Goal: Information Seeking & Learning: Compare options

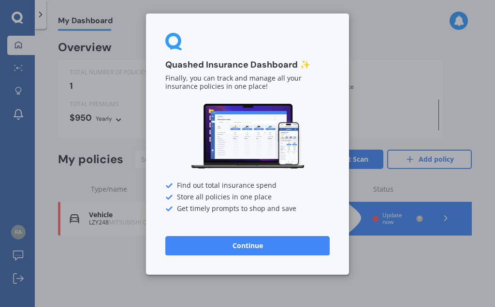
click at [393, 86] on div "Quashed Insurance Dashboard ✨ Finally, you can track and manage all your insura…" at bounding box center [247, 153] width 495 height 307
click at [387, 90] on div "Quashed Insurance Dashboard ✨ Finally, you can track and manage all your insura…" at bounding box center [247, 153] width 495 height 307
click at [380, 104] on div "Quashed Insurance Dashboard ✨ Finally, you can track and manage all your insura…" at bounding box center [247, 153] width 495 height 307
click at [375, 151] on div "Quashed Insurance Dashboard ✨ Finally, you can track and manage all your insura…" at bounding box center [247, 153] width 495 height 307
click at [262, 246] on button "Continue" at bounding box center [247, 245] width 164 height 19
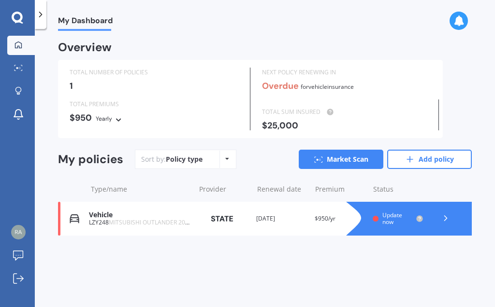
click at [228, 156] on icon at bounding box center [227, 159] width 4 height 6
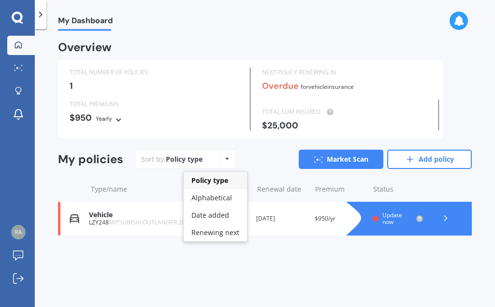
click at [283, 177] on div "Type/name Provider Renewal date Premium You are paying Status" at bounding box center [265, 189] width 414 height 25
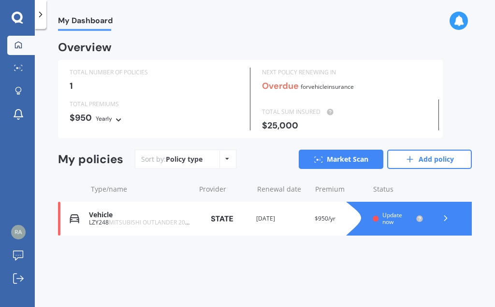
click at [444, 216] on icon at bounding box center [446, 219] width 10 height 10
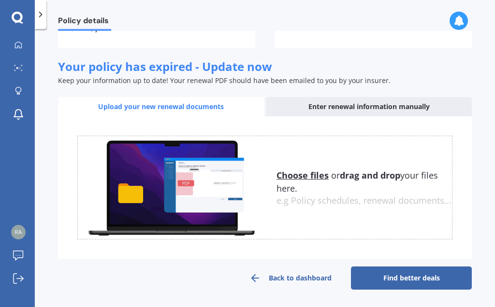
scroll to position [123, 0]
click at [325, 108] on div "Enter renewal information manually" at bounding box center [369, 106] width 206 height 19
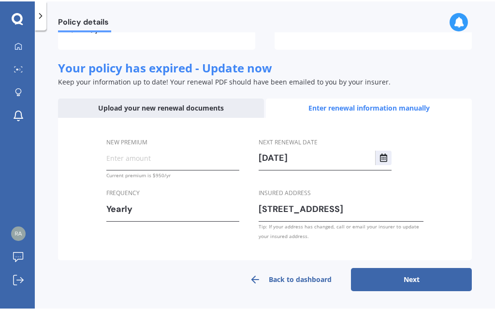
scroll to position [122, 0]
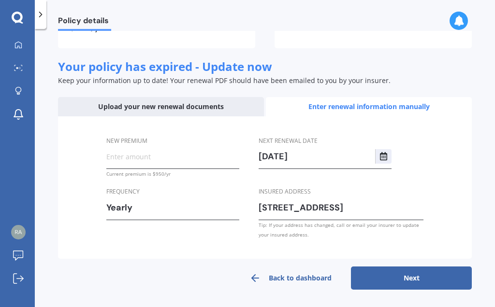
click at [440, 288] on button "Next" at bounding box center [411, 278] width 121 height 23
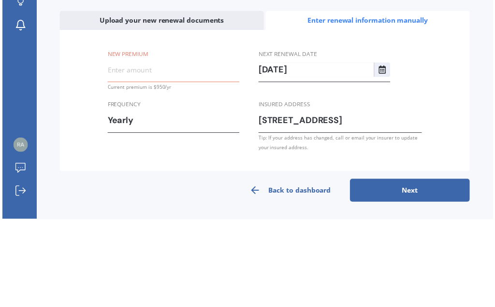
scroll to position [119, 0]
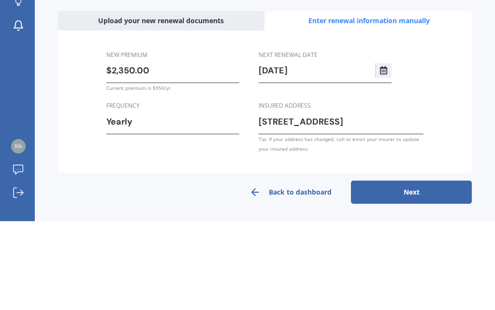
type input "$23,500.00"
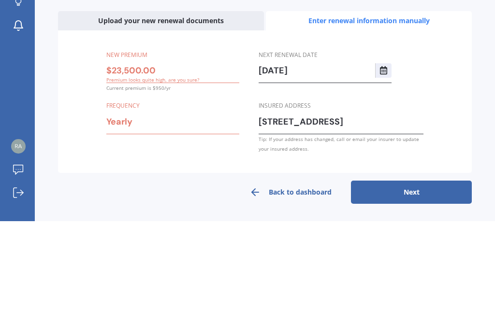
click at [411, 270] on button "Next" at bounding box center [411, 281] width 121 height 23
select select "30"
select select "04"
select select "2026"
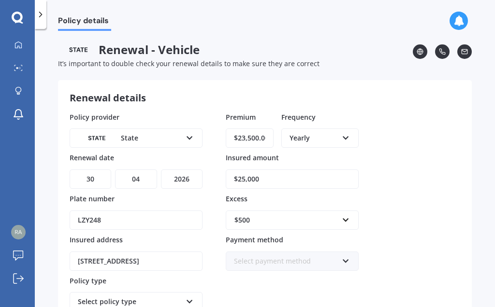
scroll to position [0, 0]
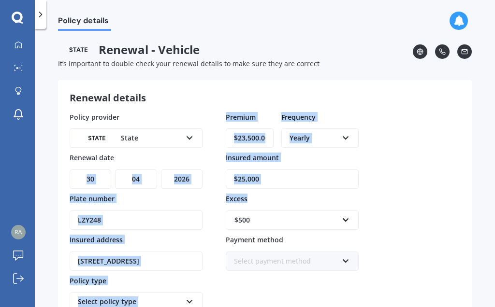
click at [434, 142] on div "Policy provider State AA AMI AMP ANZ ASB Aioi Nissay Dowa Ando Assurant Autosur…" at bounding box center [265, 232] width 390 height 241
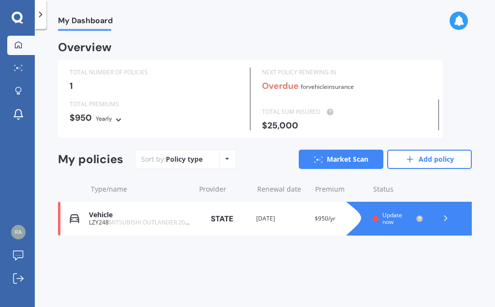
click at [449, 217] on icon at bounding box center [446, 219] width 10 height 10
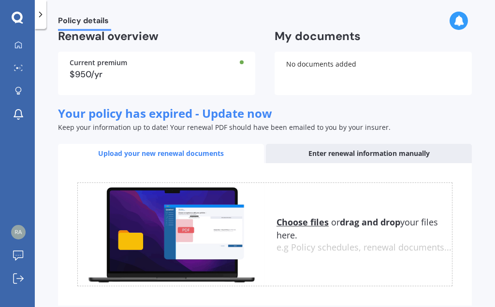
scroll to position [73, 0]
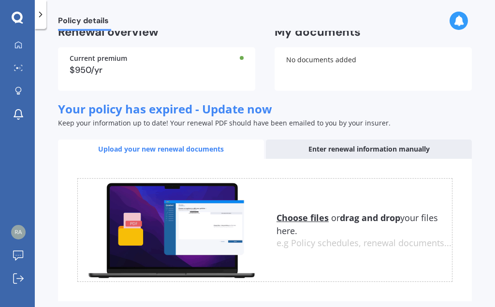
click at [343, 159] on div "Enter renewal information manually" at bounding box center [369, 149] width 206 height 19
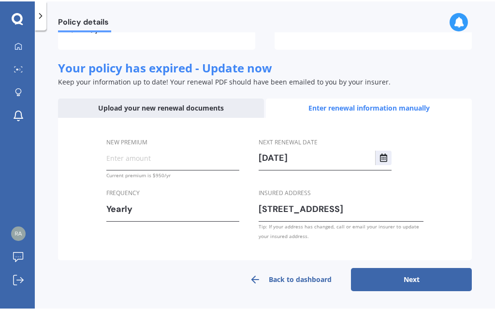
scroll to position [122, 0]
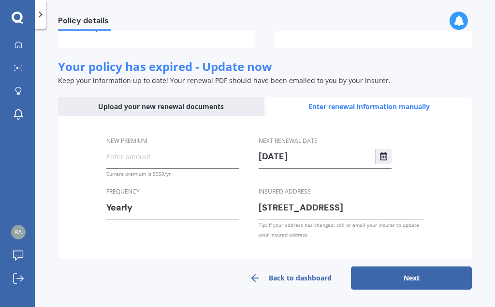
click at [155, 158] on input "New premium" at bounding box center [172, 156] width 133 height 14
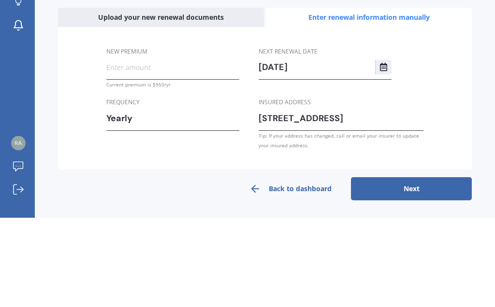
scroll to position [119, 0]
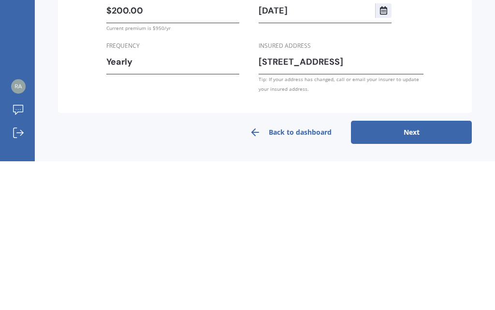
type input "$2,000.00"
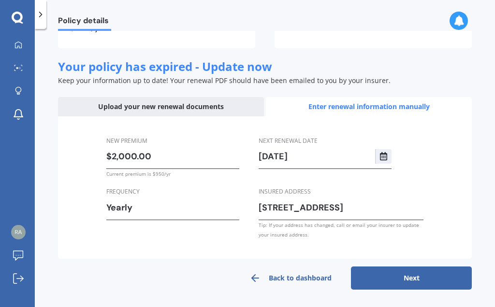
click at [424, 282] on button "Next" at bounding box center [411, 278] width 121 height 23
select select "30"
select select "04"
select select "2026"
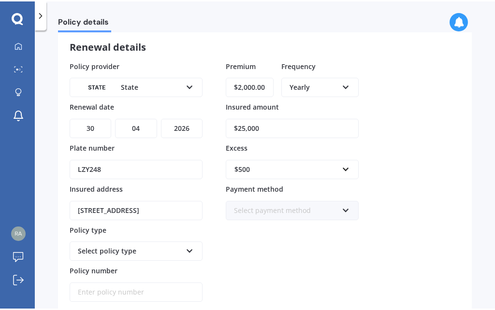
scroll to position [53, 0]
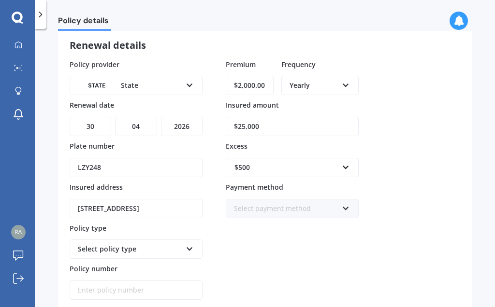
click at [270, 83] on input "$2,000.00" at bounding box center [250, 85] width 48 height 19
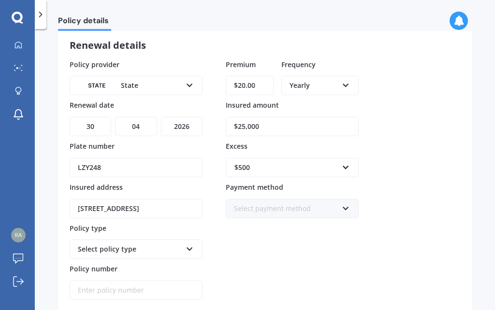
type input "$2.00"
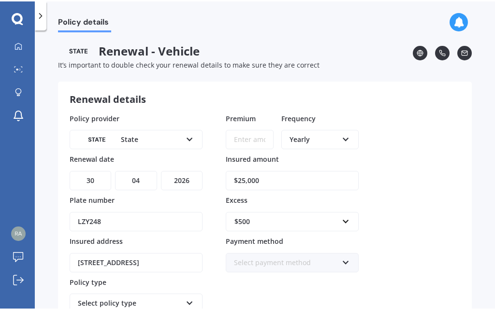
scroll to position [0, 0]
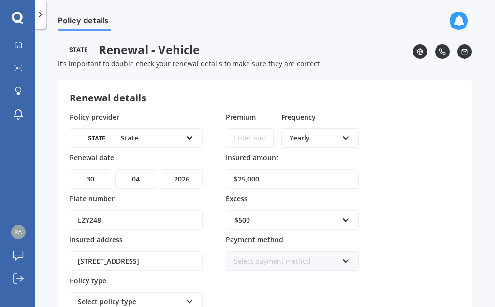
click at [244, 114] on span "Premium" at bounding box center [241, 116] width 30 height 9
click at [244, 129] on input "Premium" at bounding box center [250, 138] width 48 height 19
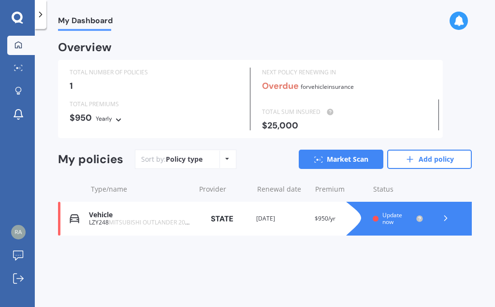
click at [450, 214] on icon at bounding box center [446, 219] width 10 height 10
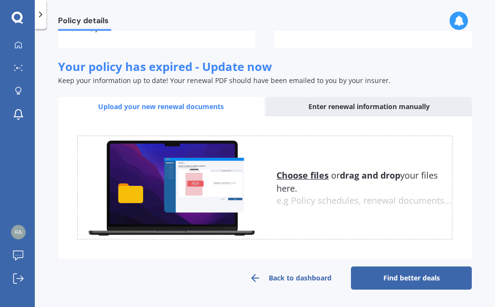
scroll to position [123, 0]
click at [394, 106] on div "Enter renewal information manually" at bounding box center [369, 106] width 206 height 19
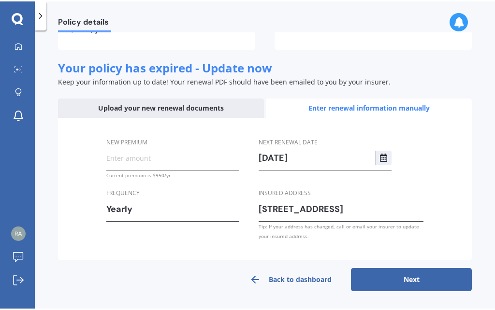
scroll to position [122, 0]
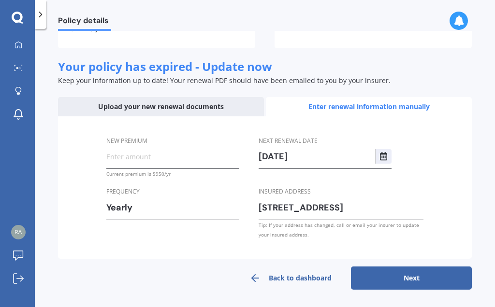
click at [143, 155] on input "New premium" at bounding box center [172, 156] width 133 height 14
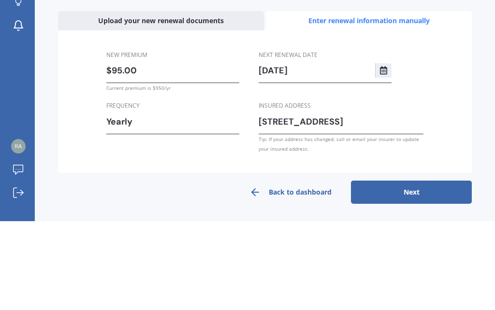
type input "$950.00"
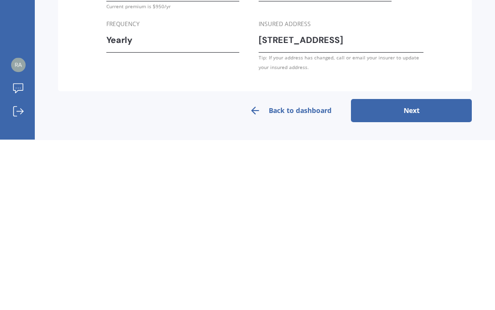
click at [436, 270] on button "Next" at bounding box center [411, 281] width 121 height 23
select select "30"
select select "04"
select select "2026"
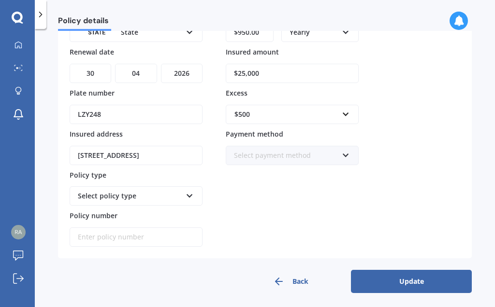
scroll to position [105, 0]
click at [427, 279] on button "Update" at bounding box center [411, 282] width 121 height 23
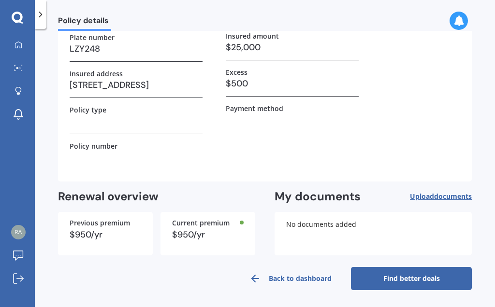
scroll to position [99, 0]
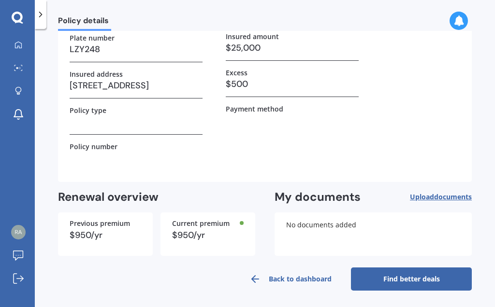
click at [437, 283] on link "Find better deals" at bounding box center [411, 279] width 121 height 23
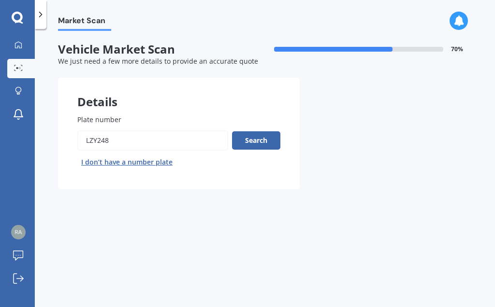
click at [264, 136] on button "Search" at bounding box center [256, 140] width 48 height 18
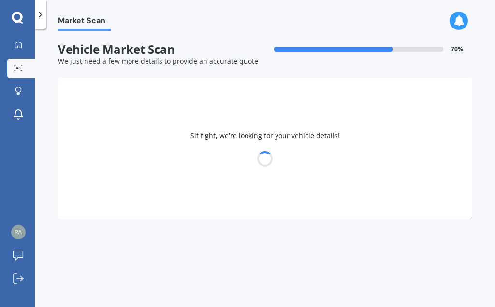
select select "MITSUBISHI"
select select "OUTLANDER"
select select "30"
select select "04"
select select "1949"
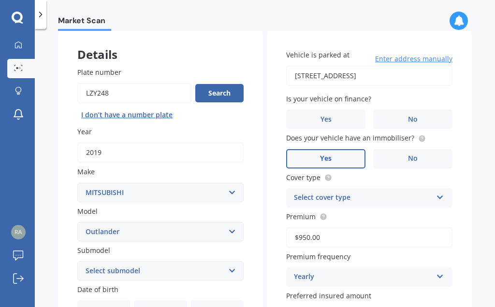
scroll to position [48, 0]
click at [423, 113] on label "No" at bounding box center [412, 118] width 79 height 19
click at [0, 0] on input "No" at bounding box center [0, 0] width 0 height 0
click at [443, 194] on icon at bounding box center [440, 195] width 8 height 7
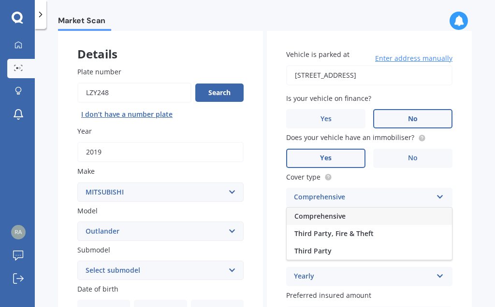
click at [368, 209] on div "Comprehensive" at bounding box center [368, 216] width 165 height 17
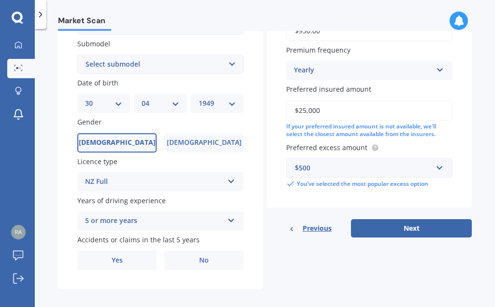
scroll to position [253, 0]
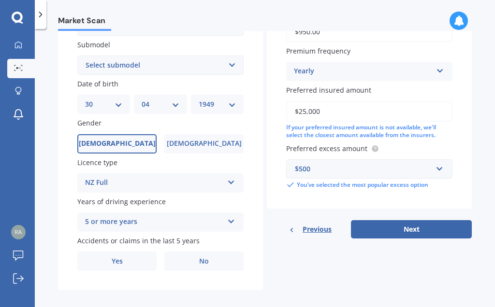
click at [215, 256] on label "No" at bounding box center [203, 261] width 79 height 19
click at [0, 0] on input "No" at bounding box center [0, 0] width 0 height 0
click at [438, 228] on button "Next" at bounding box center [411, 229] width 121 height 18
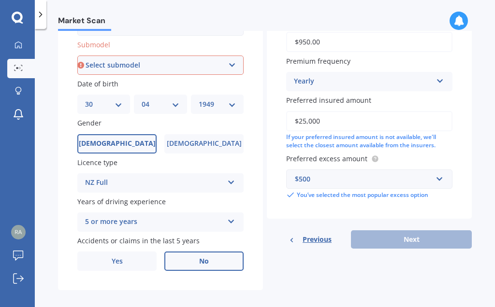
click at [235, 56] on select "Select submodel (All other) 2.4 Litre Station Wagon 3.0 Litre AWD 3.0 VRX Auto …" at bounding box center [160, 65] width 166 height 19
select select "2.4 LITRE STATION WAGON"
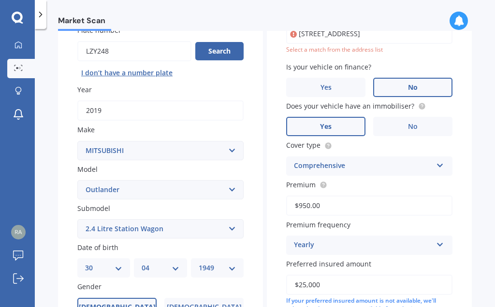
scroll to position [65, 0]
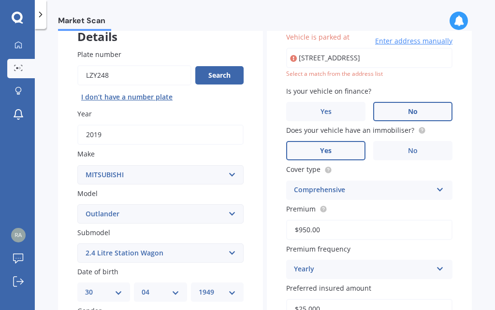
type input "[STREET_ADDRESS]"
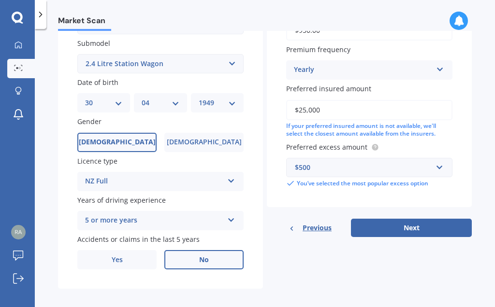
scroll to position [253, 0]
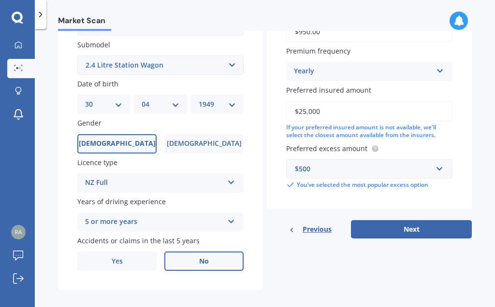
click at [421, 224] on button "Next" at bounding box center [411, 229] width 121 height 18
select select "30"
select select "04"
select select "1949"
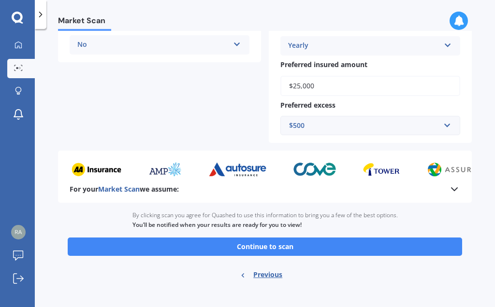
scroll to position [263, 0]
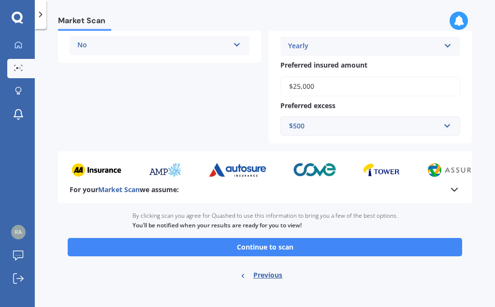
click at [312, 238] on button "Continue to scan" at bounding box center [265, 247] width 394 height 18
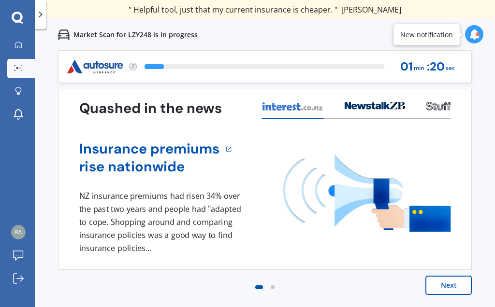
click at [455, 289] on button "Next" at bounding box center [448, 285] width 46 height 19
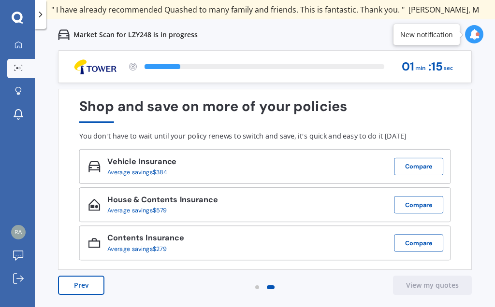
click at [416, 170] on button "Compare" at bounding box center [418, 166] width 49 height 17
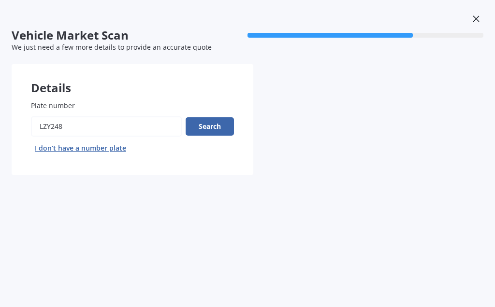
click at [213, 124] on button "Search" at bounding box center [210, 126] width 48 height 18
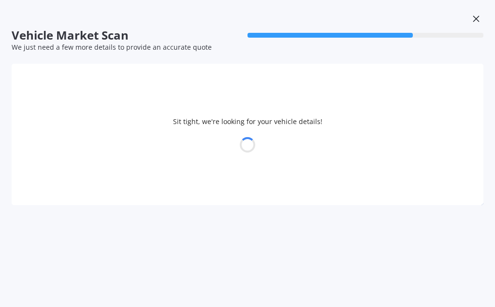
select select "MITSUBISHI"
select select "OUTLANDER"
select select "30"
select select "04"
select select "1949"
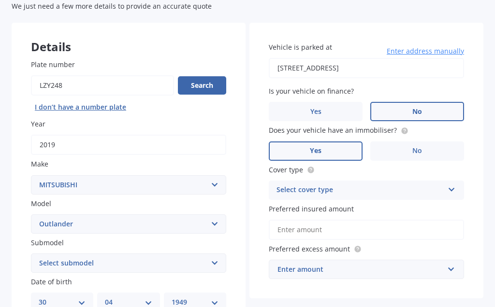
scroll to position [41, 0]
click at [218, 259] on select "Select submodel (All other) 2.4 Litre Station Wagon 3.0 Litre AWD 3.0 VRX Auto …" at bounding box center [128, 263] width 195 height 19
select select "2.4 LITRE STATION WAGON"
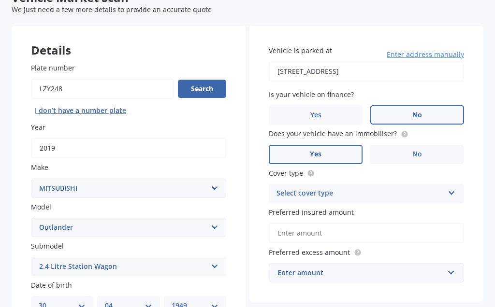
click at [436, 59] on span "Enter address manually" at bounding box center [424, 55] width 77 height 10
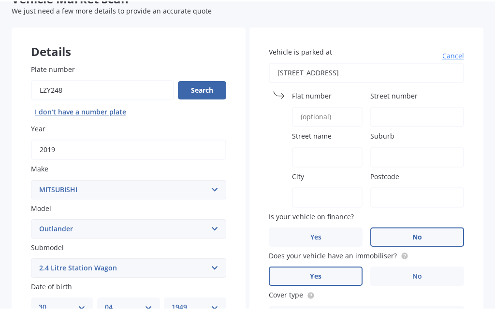
scroll to position [0, 0]
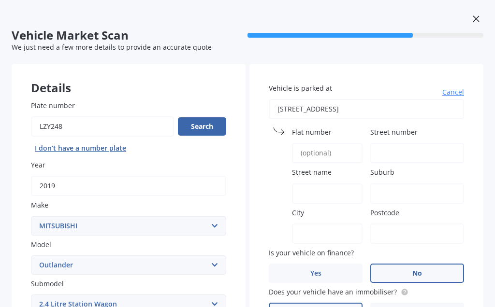
click at [372, 111] on input "[STREET_ADDRESS]" at bounding box center [366, 109] width 195 height 20
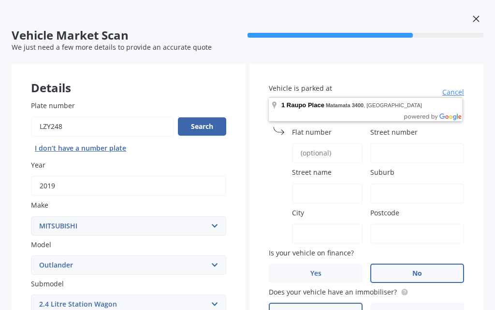
scroll to position [66, 0]
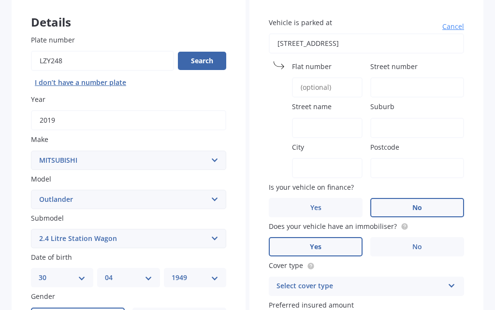
type input "[STREET_ADDRESS]"
type input "1"
type input "Raupo Place"
type input "Matamata"
type input "Waikato Region"
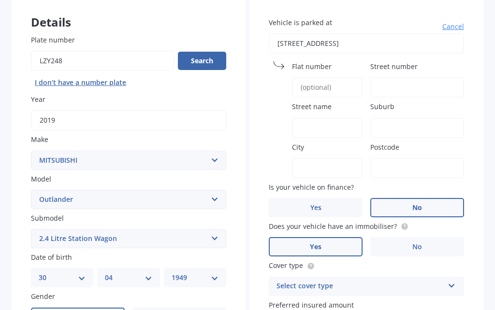
type input "3400"
click at [337, 108] on label "Street name" at bounding box center [325, 106] width 67 height 10
click at [337, 118] on input "Raupo Place" at bounding box center [327, 128] width 71 height 20
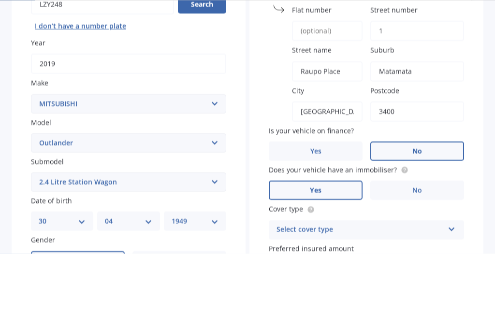
scroll to position [204, 0]
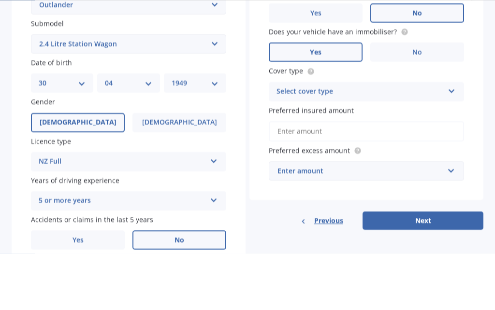
click at [453, 143] on icon at bounding box center [451, 146] width 8 height 7
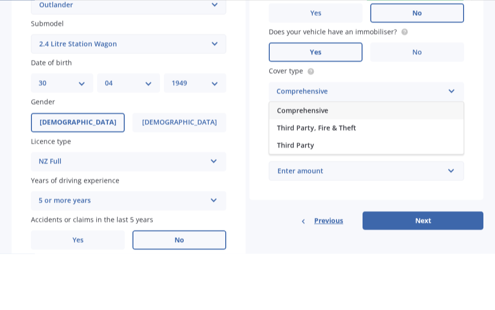
click at [454, 143] on icon at bounding box center [451, 146] width 8 height 7
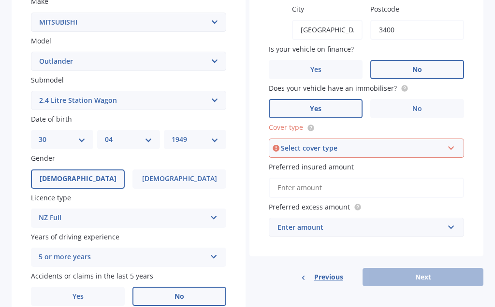
click at [488, 141] on div "Vehicle Market Scan 70 % We just need a few more details to provide an accurate…" at bounding box center [247, 153] width 495 height 307
click at [451, 144] on icon at bounding box center [451, 146] width 8 height 7
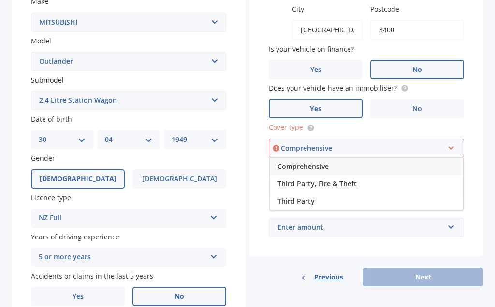
click at [306, 143] on div "Comprehensive" at bounding box center [362, 148] width 162 height 11
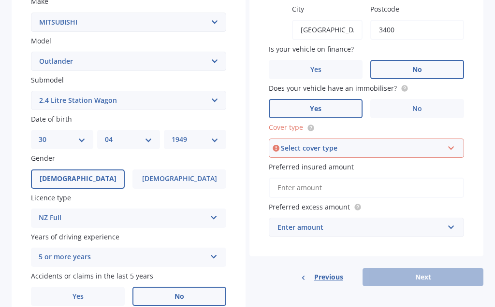
click at [317, 164] on span "Preferred insured amount" at bounding box center [311, 166] width 85 height 9
click at [317, 178] on input "Preferred insured amount" at bounding box center [366, 188] width 195 height 20
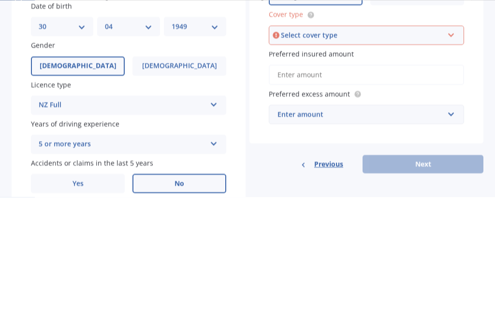
scroll to position [186, 0]
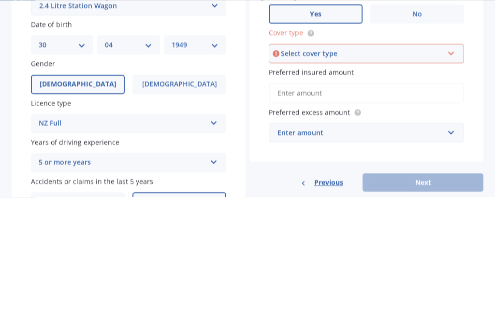
click at [311, 161] on div "Select cover type" at bounding box center [362, 166] width 162 height 11
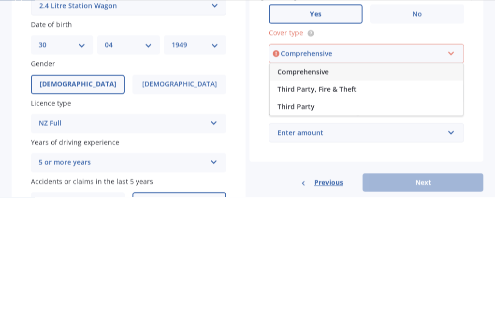
click at [453, 161] on icon at bounding box center [451, 164] width 8 height 7
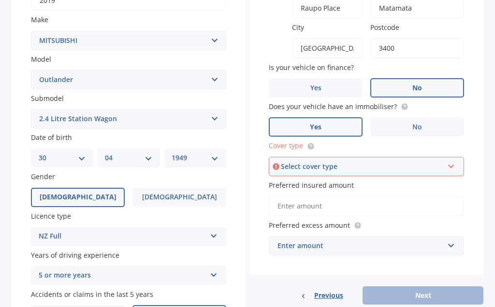
click at [454, 161] on icon at bounding box center [451, 164] width 8 height 7
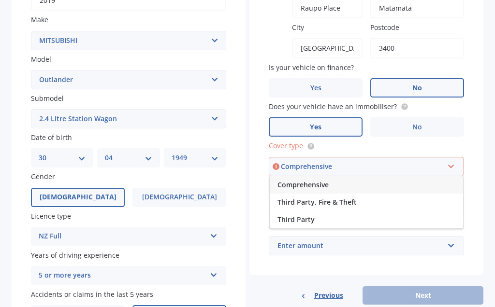
click at [317, 180] on span "Comprehensive" at bounding box center [302, 184] width 51 height 9
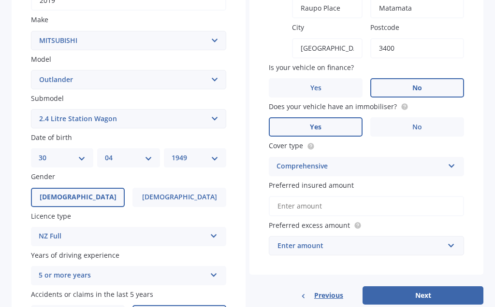
click at [344, 198] on input "Preferred insured amount" at bounding box center [366, 206] width 195 height 20
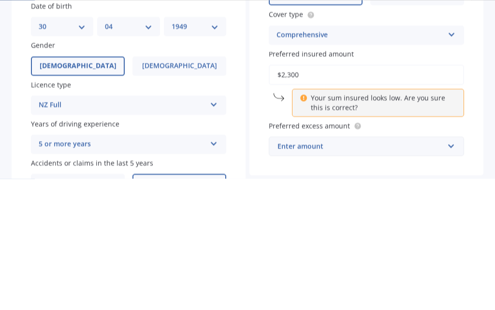
type input "$23,000"
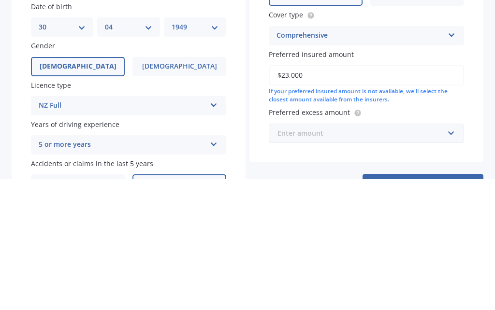
click at [452, 255] on input "text" at bounding box center [363, 264] width 186 height 18
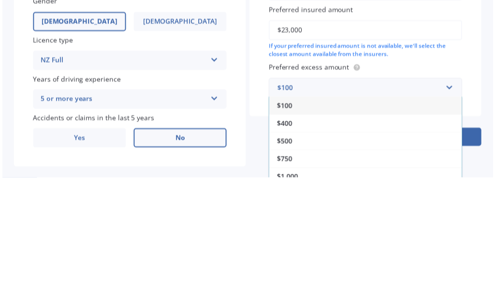
scroll to position [17, 0]
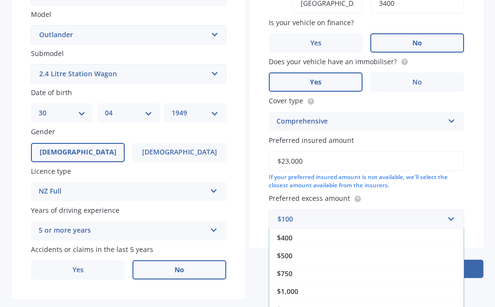
click at [297, 268] on div "$750" at bounding box center [366, 274] width 194 height 18
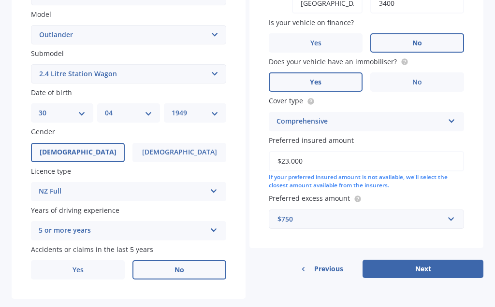
scroll to position [0, 0]
click at [302, 267] on div "Previous" at bounding box center [321, 269] width 43 height 18
click at [430, 263] on button "Next" at bounding box center [422, 269] width 121 height 18
select select "30"
select select "04"
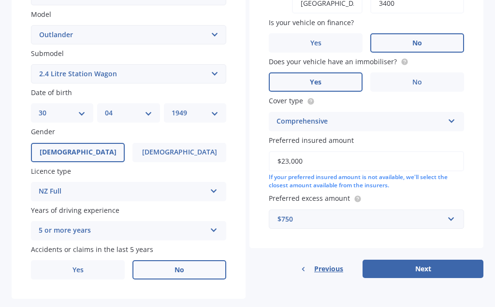
select select "1949"
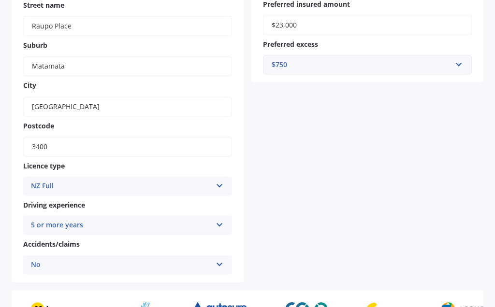
scroll to position [361, 0]
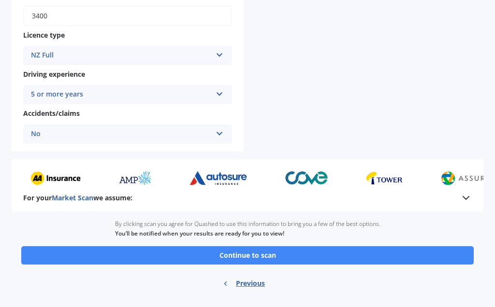
click at [272, 246] on button "Continue to scan" at bounding box center [247, 255] width 452 height 18
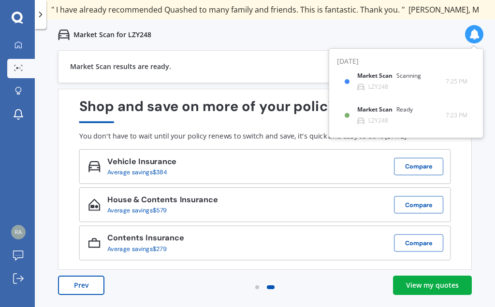
click at [431, 286] on div "View my quotes" at bounding box center [432, 286] width 53 height 10
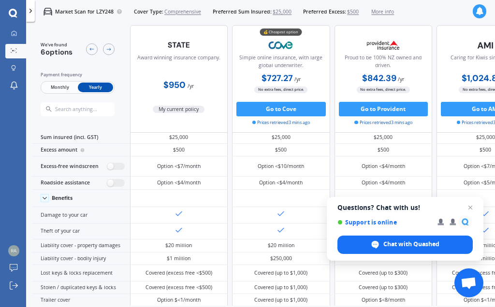
scroll to position [12, 0]
click at [116, 170] on label at bounding box center [116, 166] width 18 height 8
radio input "true"
